Goal: Task Accomplishment & Management: Manage account settings

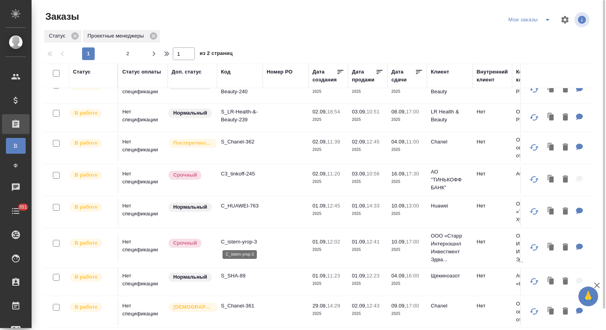
scroll to position [200, 0]
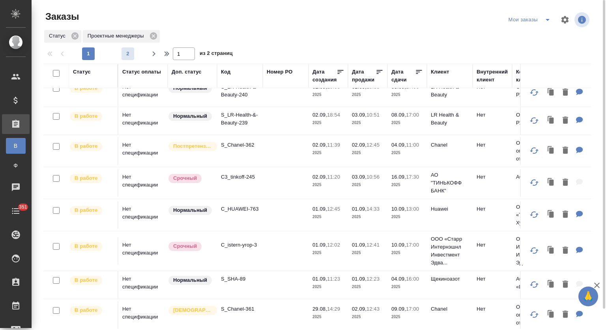
click at [128, 57] on span "2" at bounding box center [128, 54] width 13 height 8
type input "2"
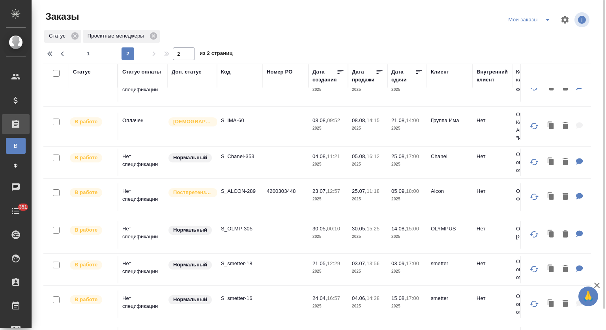
scroll to position [0, 0]
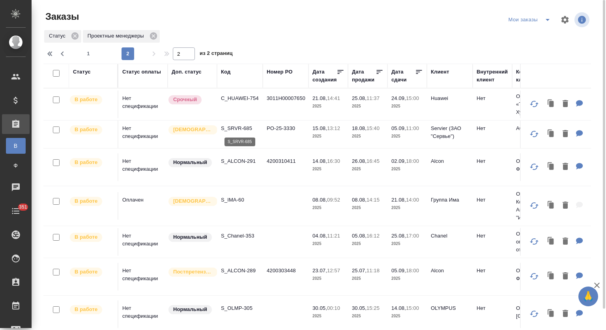
click at [235, 130] on p "S_SRVR-685" at bounding box center [240, 128] width 38 height 8
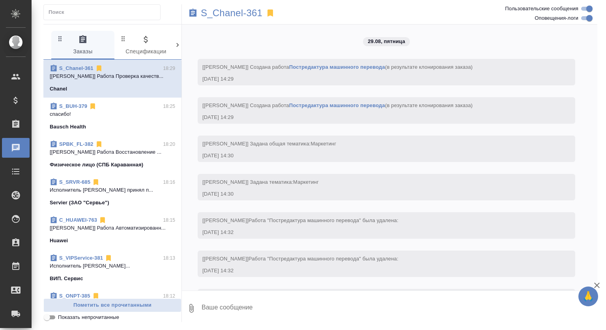
scroll to position [2420, 0]
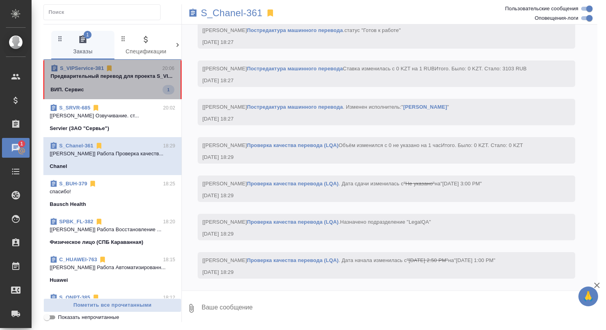
click at [138, 77] on p "Предварительный перевод для проекта S_VI..." at bounding box center [113, 76] width 124 height 8
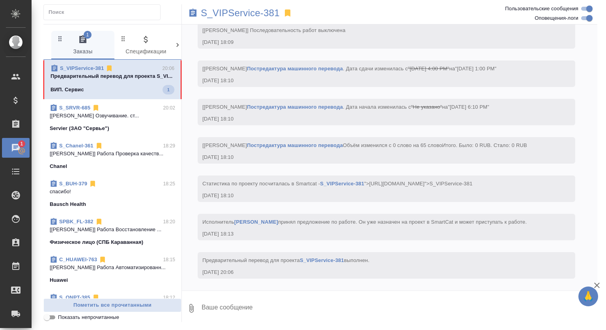
scroll to position [876, 0]
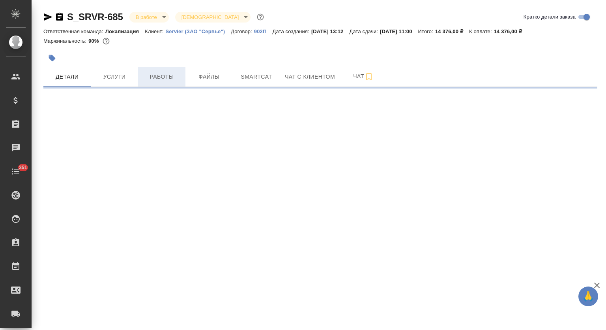
select select "RU"
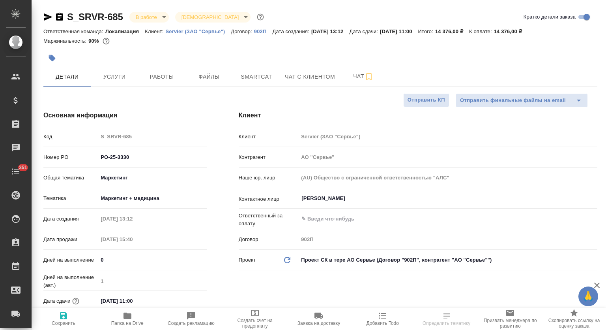
click at [165, 77] on span "Работы" at bounding box center [162, 77] width 38 height 10
type textarea "x"
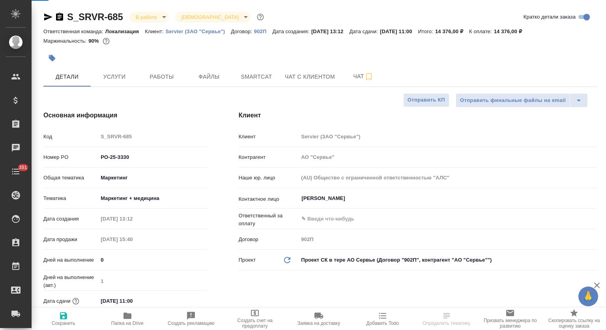
type textarea "x"
type input "[PERSON_NAME]"
type input "Комаров Роман"
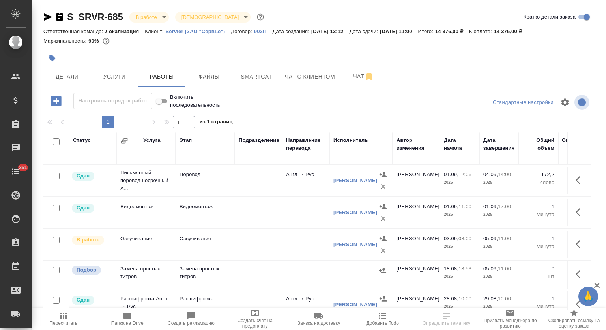
click at [577, 243] on icon "button" at bounding box center [580, 243] width 9 height 9
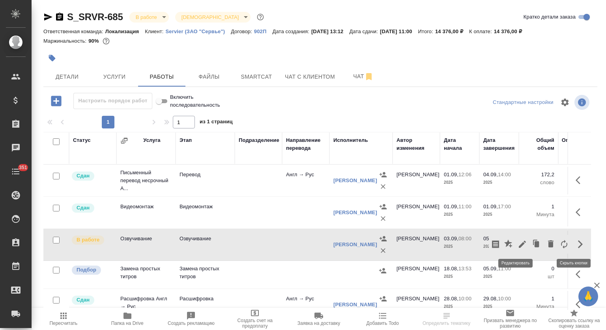
click at [519, 245] on icon "button" at bounding box center [522, 243] width 7 height 7
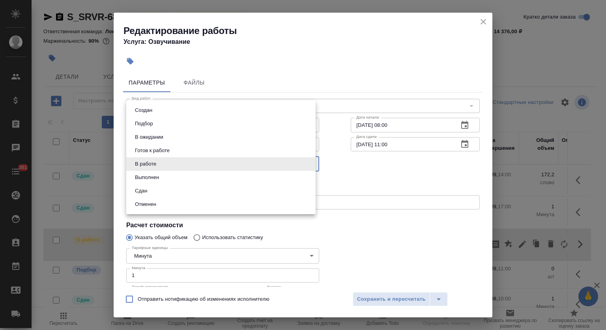
click at [173, 166] on body "🙏 .cls-1 fill:#fff; AWATERA Mutalimov Mark Клиенты Спецификации Заказы 0 Чаты 3…" at bounding box center [303, 165] width 606 height 330
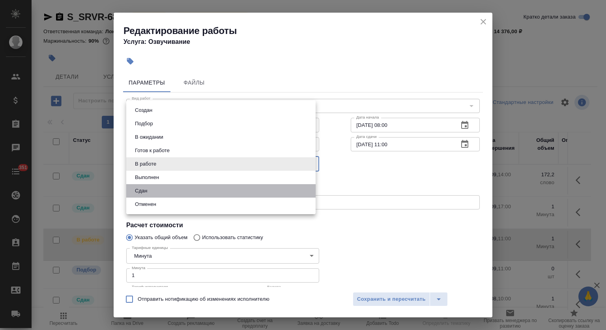
click at [163, 187] on li "Сдан" at bounding box center [221, 190] width 190 height 13
type input "closed"
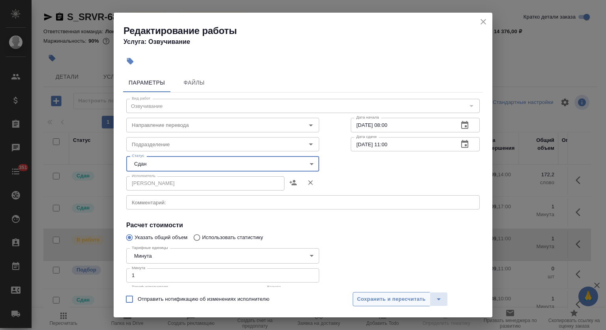
click at [385, 300] on span "Сохранить и пересчитать" at bounding box center [391, 299] width 69 height 9
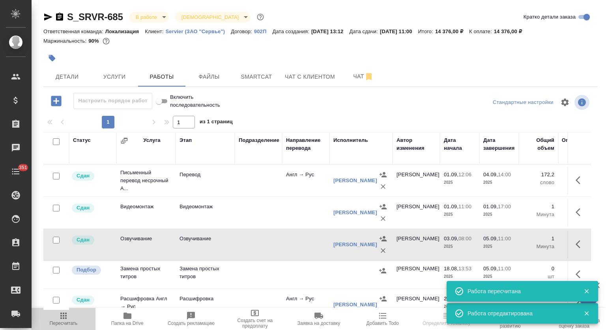
click at [66, 318] on icon "button" at bounding box center [63, 315] width 6 height 6
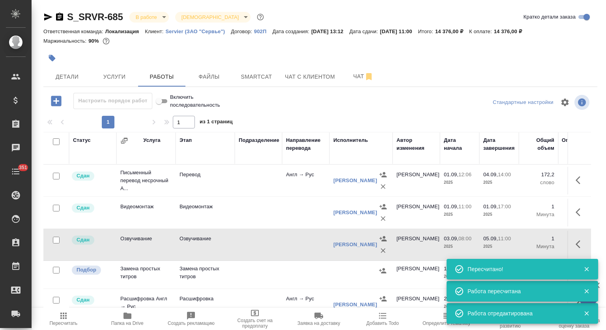
click at [133, 319] on span "Папка на Drive" at bounding box center [127, 318] width 54 height 15
